Goal: Information Seeking & Learning: Learn about a topic

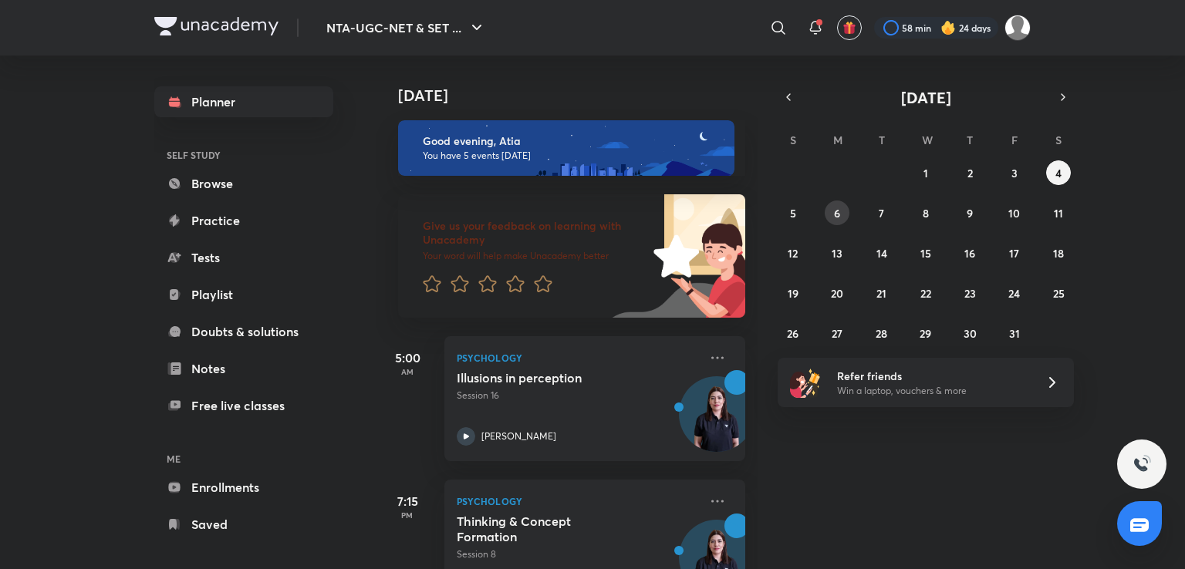
click at [831, 201] on button "6" at bounding box center [837, 213] width 25 height 25
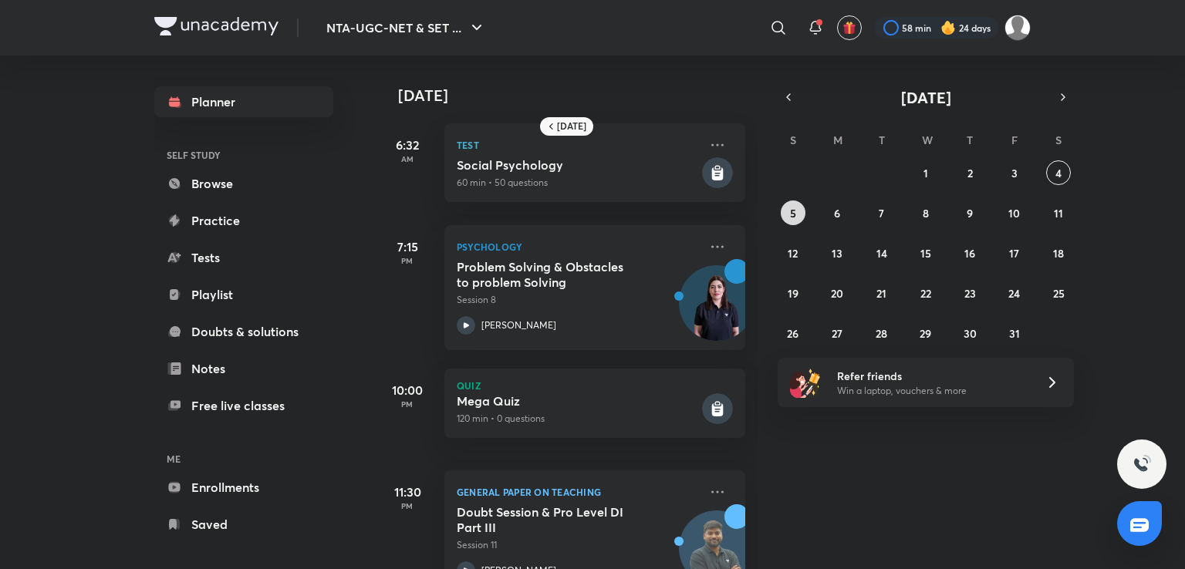
click at [788, 211] on button "5" at bounding box center [793, 213] width 25 height 25
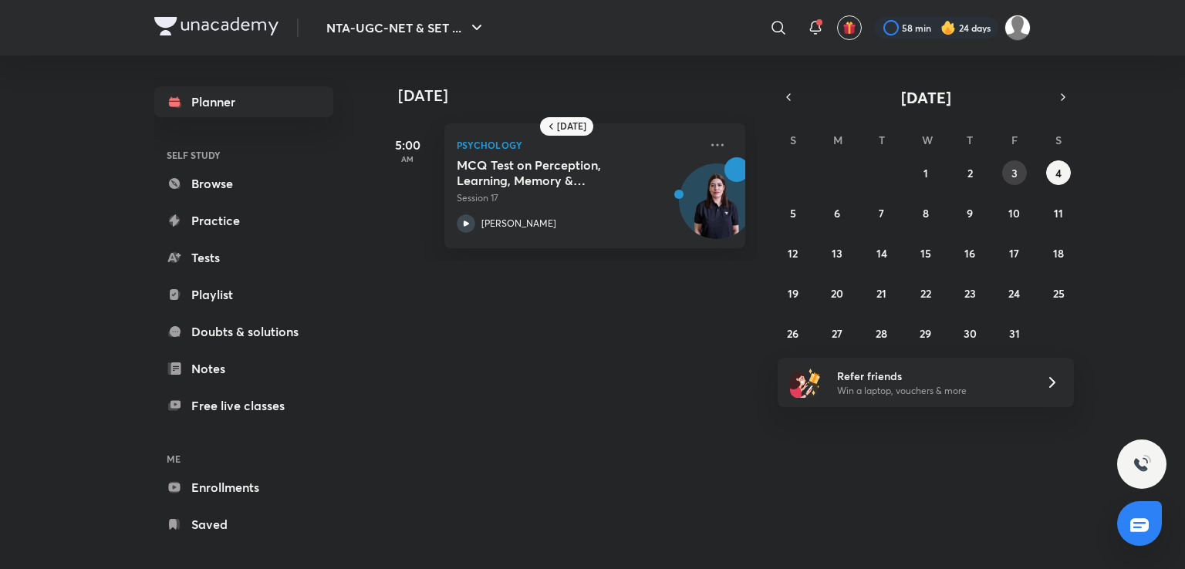
click at [1017, 167] on abbr "3" at bounding box center [1014, 173] width 6 height 15
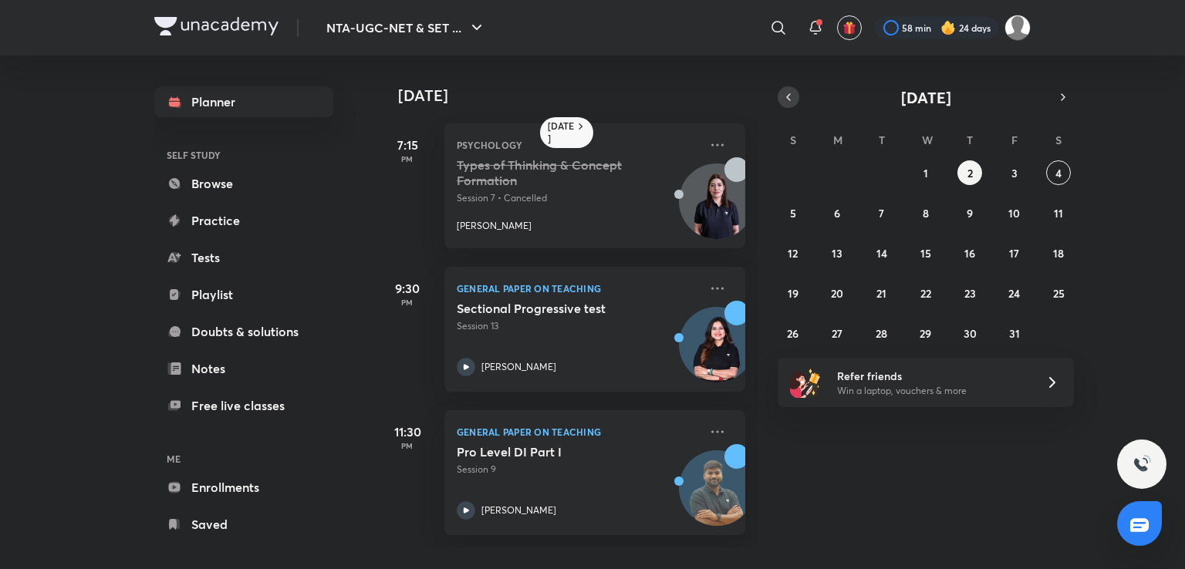
click at [796, 93] on button "button" at bounding box center [788, 97] width 22 height 22
click at [934, 289] on button "24" at bounding box center [925, 293] width 25 height 25
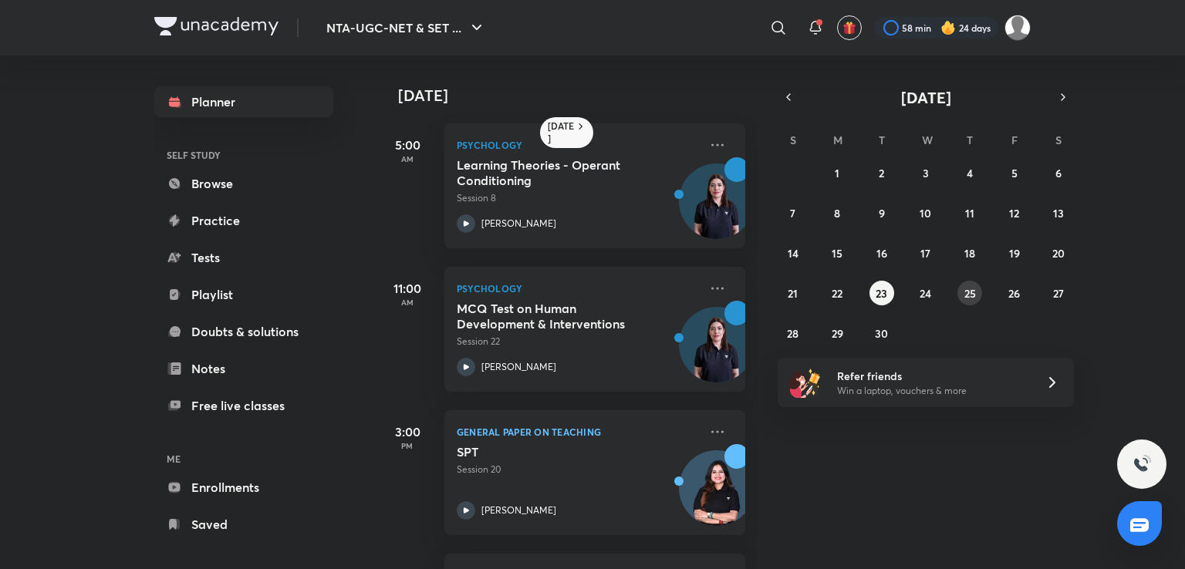
click at [972, 291] on abbr "25" at bounding box center [970, 293] width 12 height 15
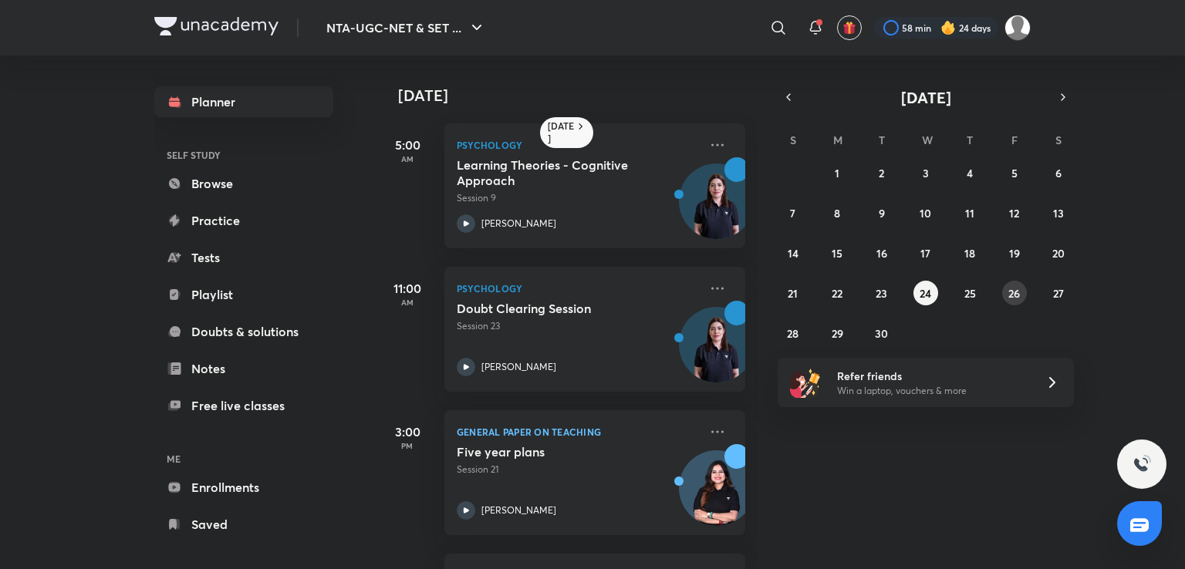
click at [1010, 297] on abbr "26" at bounding box center [1014, 293] width 12 height 15
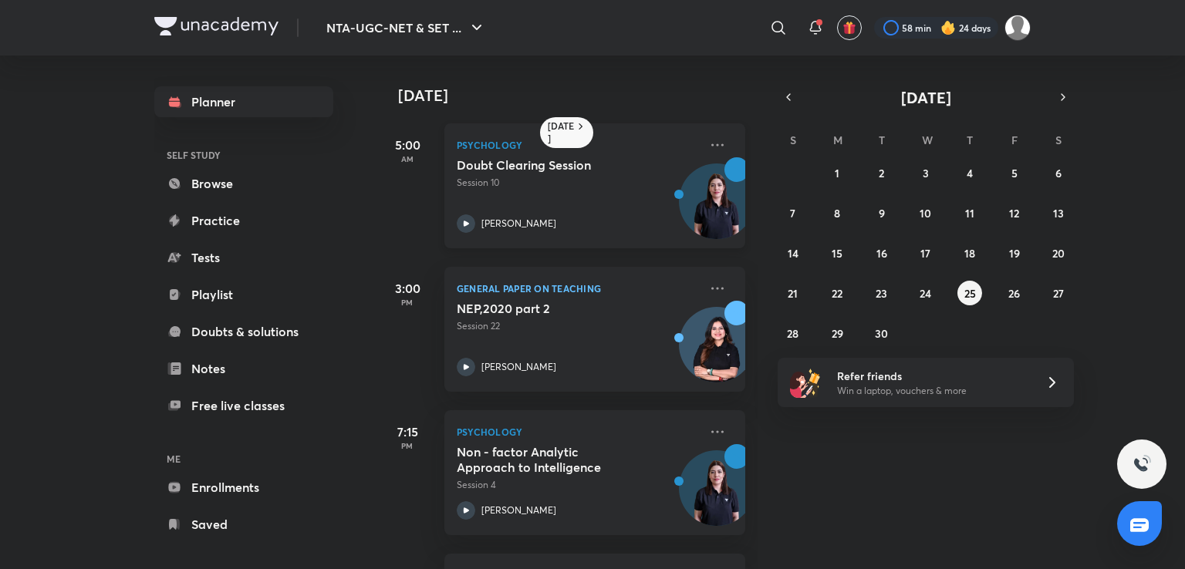
click at [639, 184] on p "Session 10" at bounding box center [578, 183] width 242 height 14
